Goal: Transaction & Acquisition: Purchase product/service

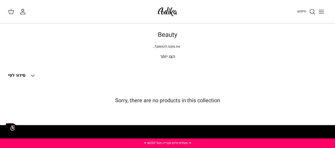
scroll to position [0, 0]
click at [31, 74] on icon "Down" at bounding box center [33, 75] width 6 height 6
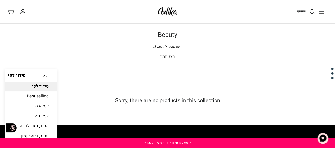
click at [93, 46] on p "את מוכנה להתפנק?" at bounding box center [168, 46] width 212 height 5
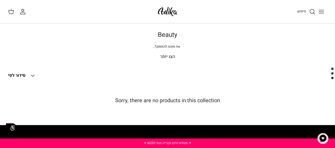
click at [310, 11] on icon "חיפוש" at bounding box center [312, 11] width 6 height 6
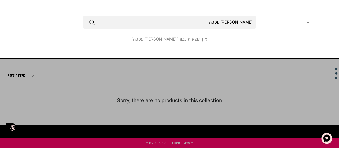
type input "[PERSON_NAME] פסטה"
click at [89, 19] on button "Submit" at bounding box center [92, 22] width 6 height 7
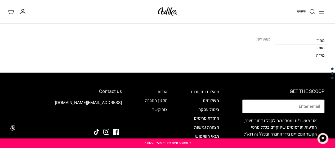
scroll to position [1, 0]
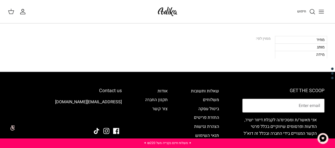
click at [289, 41] on div "מחיר" at bounding box center [301, 39] width 52 height 7
